Goal: Find specific page/section: Find specific page/section

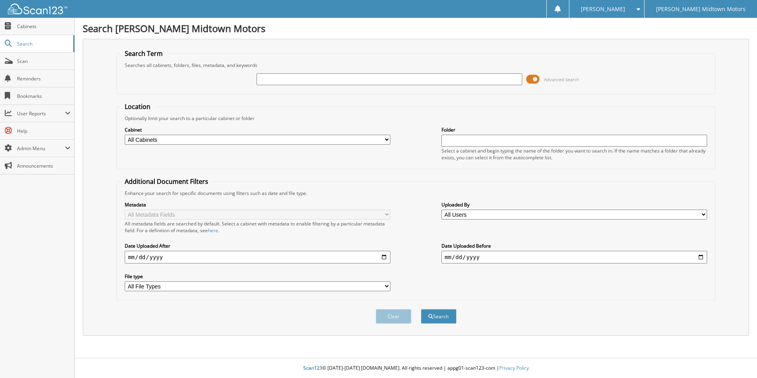
click at [409, 82] on input "text" at bounding box center [390, 79] width 266 height 12
type input "elizabeth workinger"
click at [421, 309] on button "Search" at bounding box center [439, 316] width 36 height 15
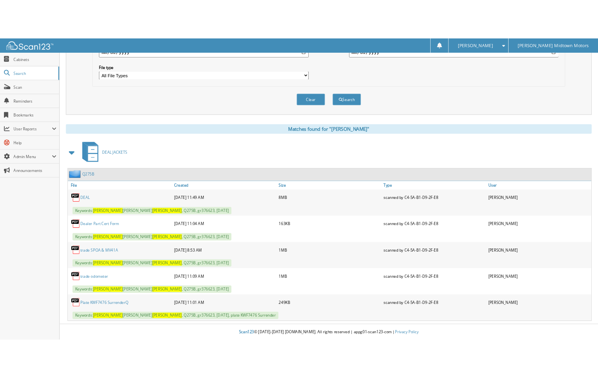
scroll to position [240, 0]
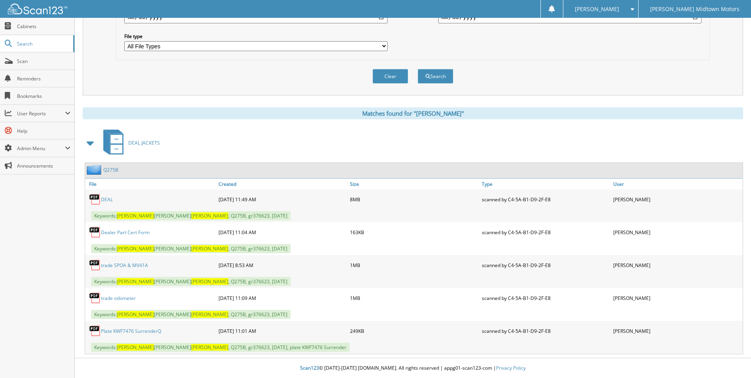
click at [108, 198] on link "DEAL" at bounding box center [107, 199] width 12 height 7
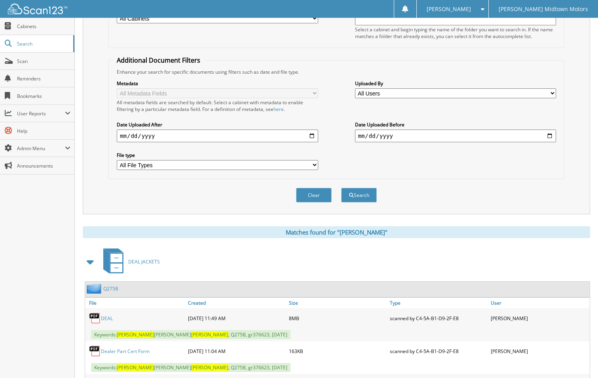
scroll to position [42, 0]
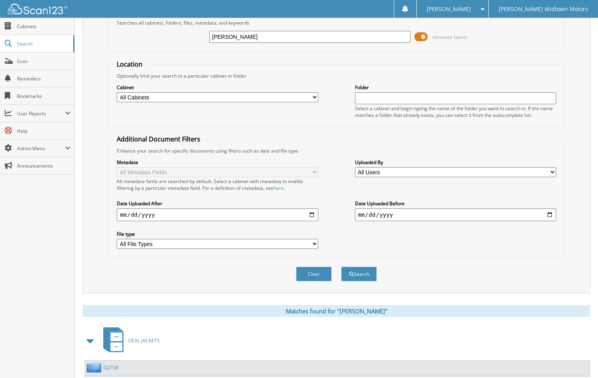
click at [316, 34] on input "elizabeth workinger" at bounding box center [309, 37] width 201 height 12
type input "daniel king"
click at [341, 266] on button "Search" at bounding box center [359, 273] width 36 height 15
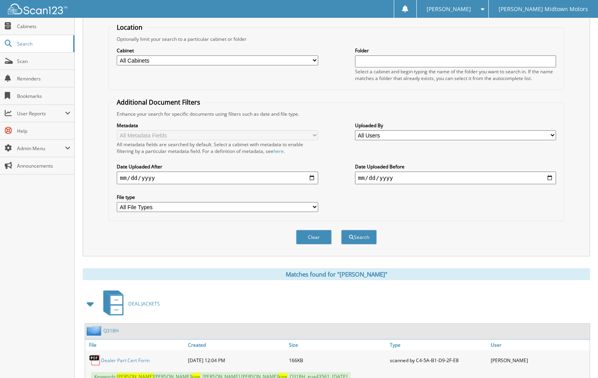
scroll to position [238, 0]
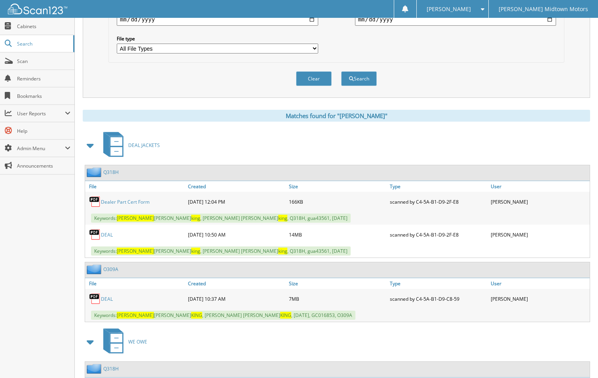
click at [107, 234] on link "DEAL" at bounding box center [107, 234] width 12 height 7
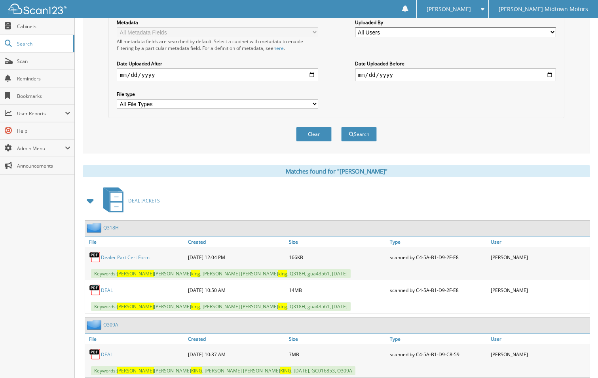
scroll to position [40, 0]
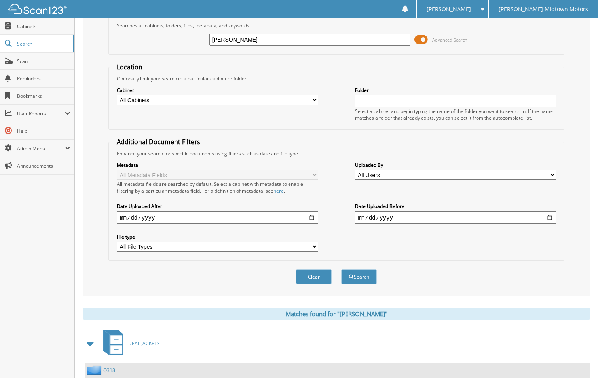
click at [338, 42] on input "[PERSON_NAME]" at bounding box center [309, 40] width 201 height 12
type input "[PERSON_NAME]"
click at [341, 269] on button "Search" at bounding box center [359, 276] width 36 height 15
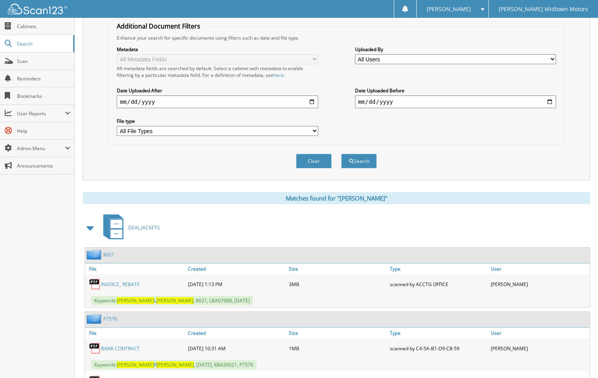
scroll to position [238, 0]
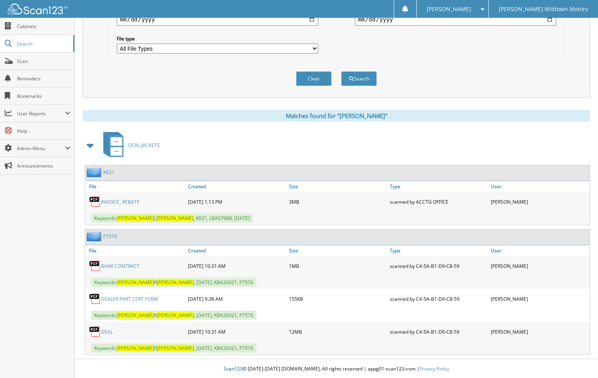
click at [108, 333] on link "DEAL" at bounding box center [107, 331] width 12 height 7
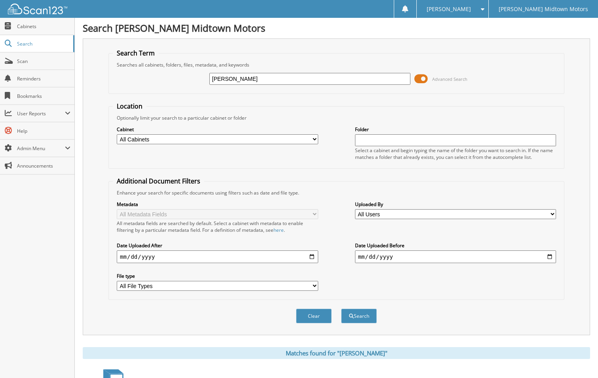
scroll to position [0, 0]
click at [262, 80] on input "[PERSON_NAME]" at bounding box center [309, 79] width 201 height 12
type input "[PERSON_NAME]"
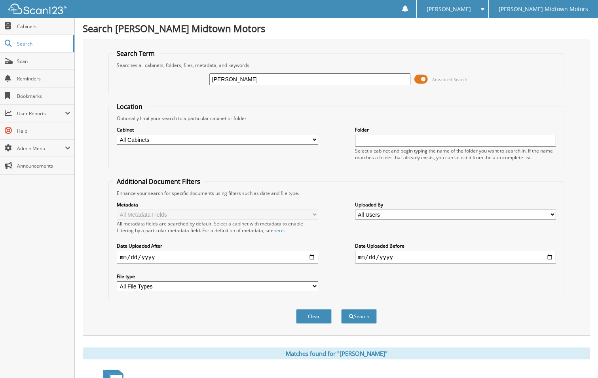
click at [341, 309] on button "Search" at bounding box center [359, 316] width 36 height 15
